Goal: Task Accomplishment & Management: Use online tool/utility

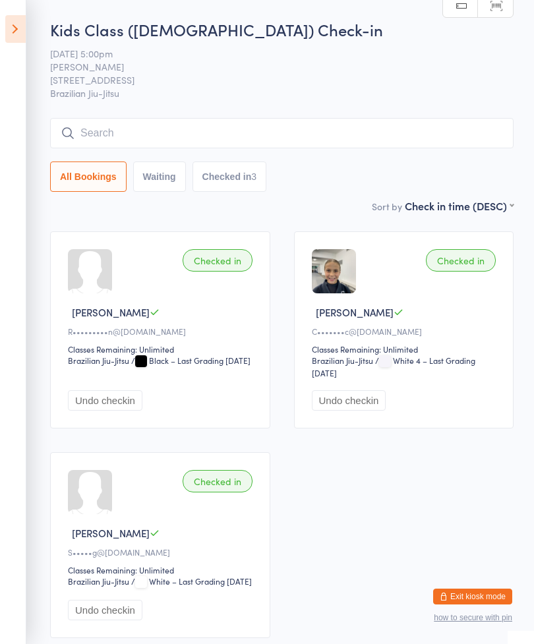
click at [120, 398] on button "Undo checkin" at bounding box center [105, 400] width 74 height 20
click at [18, 36] on icon at bounding box center [15, 29] width 20 height 28
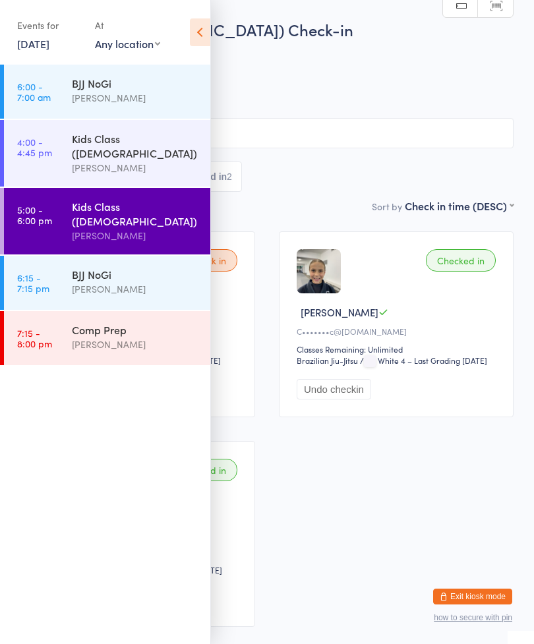
click at [98, 281] on div "[PERSON_NAME]" at bounding box center [135, 288] width 127 height 15
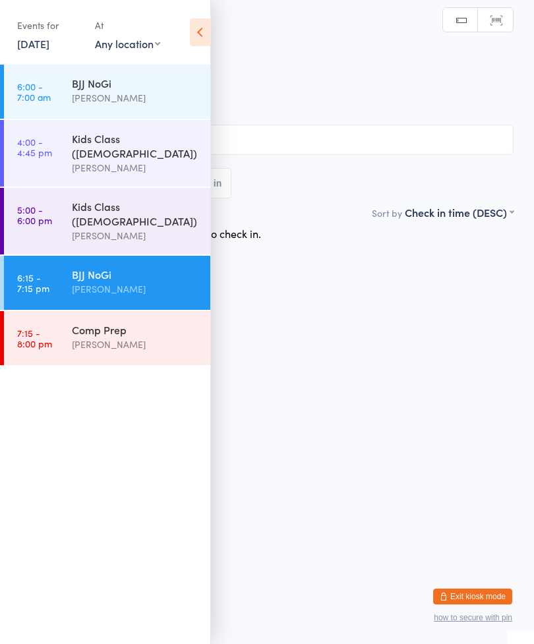
click at [433, 496] on html "You have now entered Kiosk Mode. Members will be able to check themselves in us…" at bounding box center [267, 322] width 534 height 644
click at [200, 28] on icon at bounding box center [200, 32] width 20 height 28
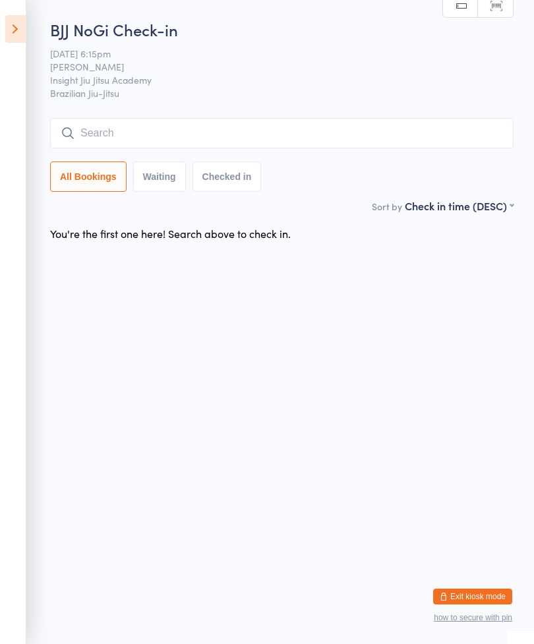
click at [163, 131] on input "search" at bounding box center [281, 133] width 463 height 30
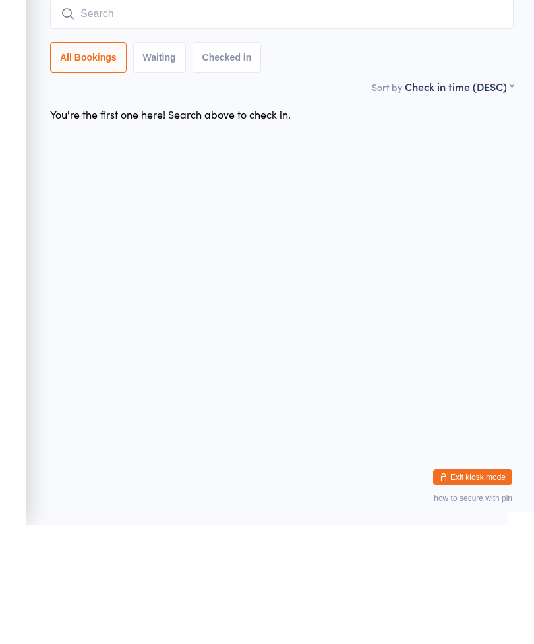
type input "C"
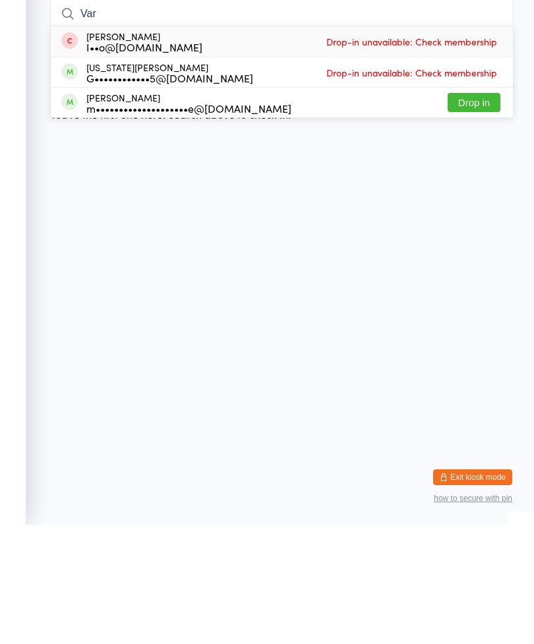
type input "Var"
click at [476, 212] on button "Drop in" at bounding box center [473, 221] width 53 height 19
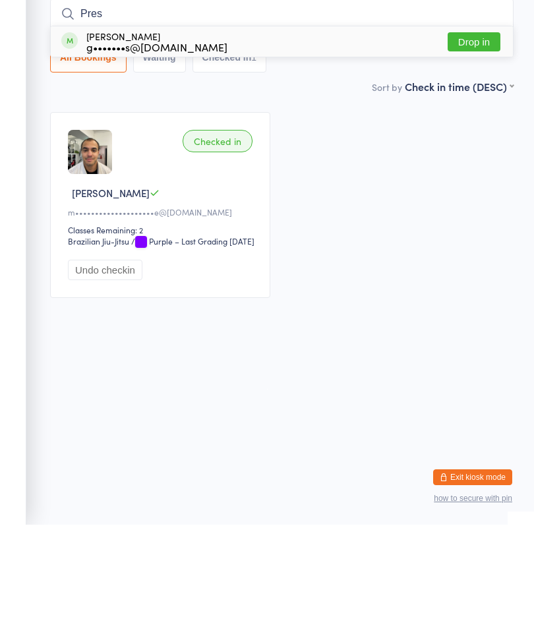
type input "Pres"
click at [241, 146] on div "[PERSON_NAME] g•••••••s@[DOMAIN_NAME] Drop in" at bounding box center [282, 161] width 462 height 30
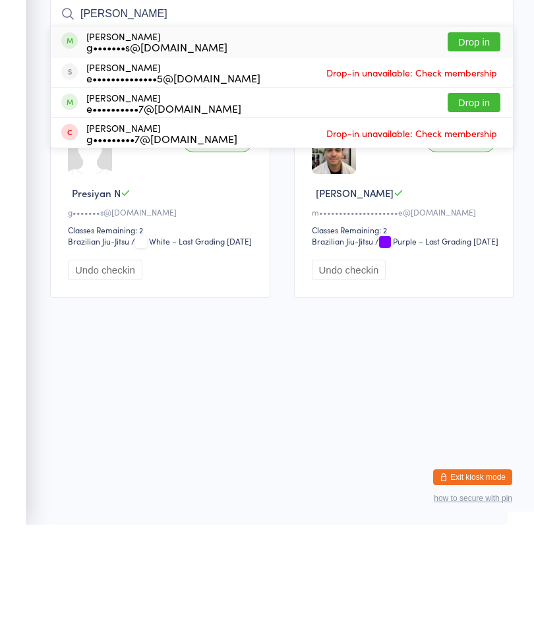
type input "[PERSON_NAME]"
click at [466, 151] on button "Drop in" at bounding box center [473, 160] width 53 height 19
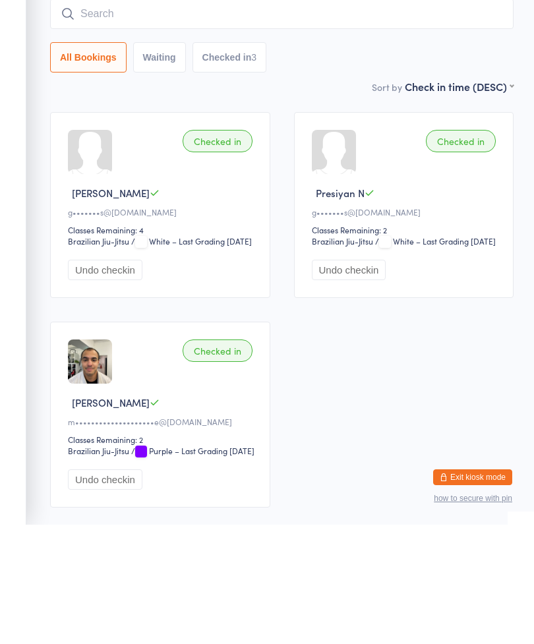
scroll to position [119, 0]
